Goal: Use online tool/utility: Utilize a website feature to perform a specific function

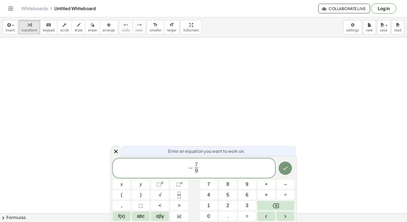
click at [232, 169] on span "− 7 9 ​ ​" at bounding box center [194, 169] width 162 height 14
click at [130, 180] on div at bounding box center [122, 184] width 18 height 9
click at [285, 169] on icon "Done" at bounding box center [285, 168] width 6 height 6
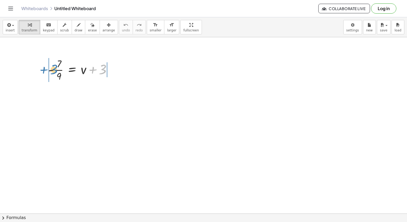
drag, startPoint x: 104, startPoint y: 72, endPoint x: 55, endPoint y: 72, distance: 48.5
click at [55, 72] on div at bounding box center [82, 69] width 73 height 27
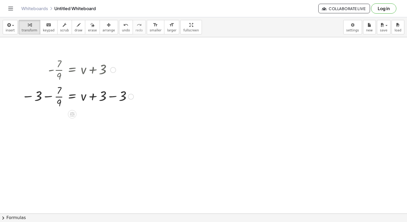
click at [48, 94] on div at bounding box center [77, 96] width 117 height 27
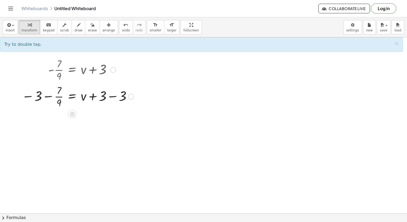
click at [50, 97] on div at bounding box center [77, 96] width 117 height 27
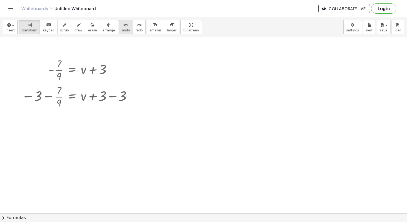
click at [122, 29] on span "undo" at bounding box center [126, 30] width 8 height 4
click at [57, 97] on div at bounding box center [77, 96] width 117 height 27
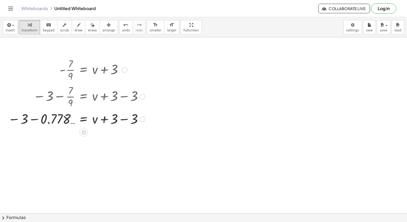
click at [35, 119] on div at bounding box center [76, 118] width 142 height 18
click at [35, 119] on div at bounding box center [90, 118] width 119 height 18
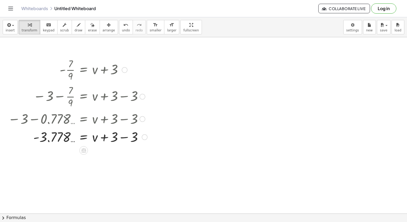
click at [115, 141] on div at bounding box center [77, 137] width 145 height 18
click at [116, 140] on div at bounding box center [77, 137] width 145 height 18
click at [120, 133] on div at bounding box center [77, 137] width 145 height 18
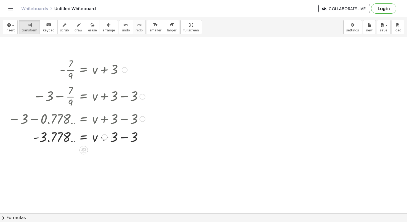
click at [120, 133] on div at bounding box center [76, 137] width 142 height 18
